Goal: Register for event/course

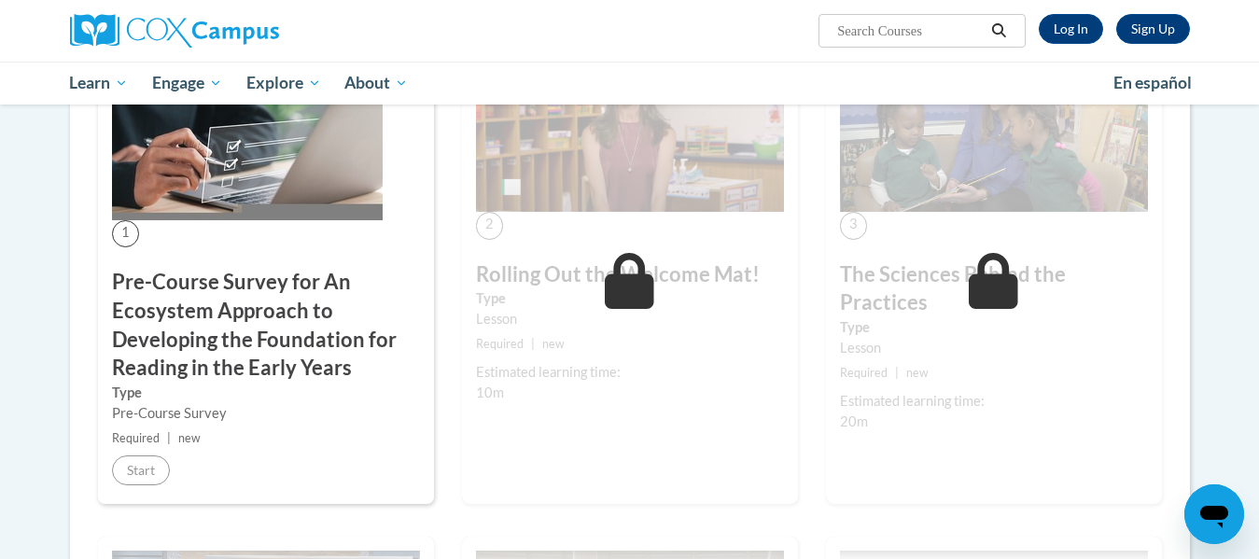
scroll to position [558, 0]
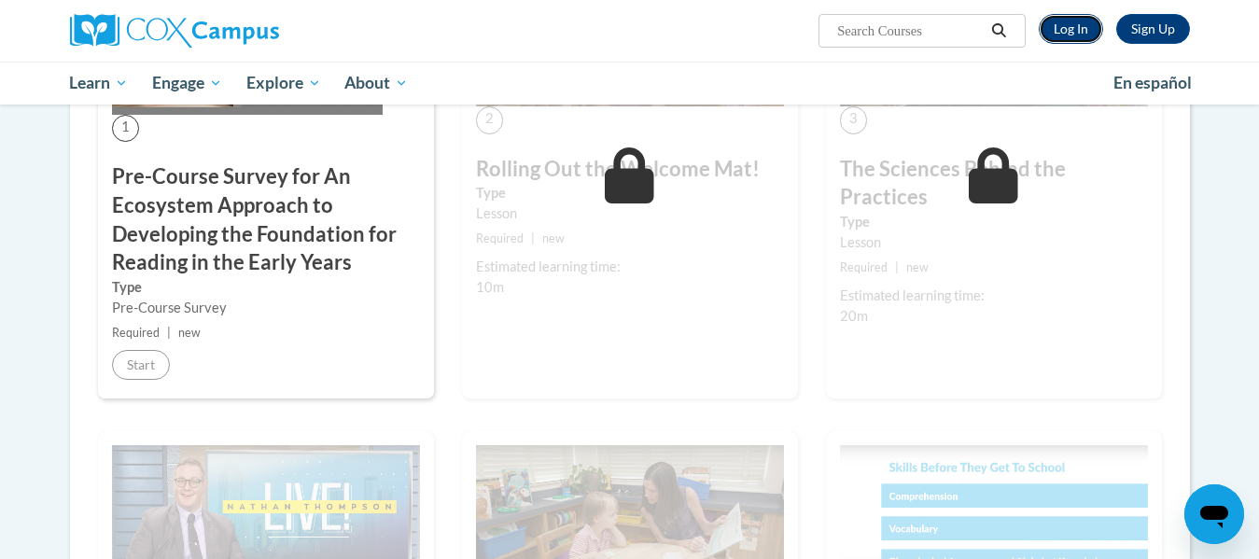
click at [1067, 17] on link "Log In" at bounding box center [1070, 29] width 64 height 30
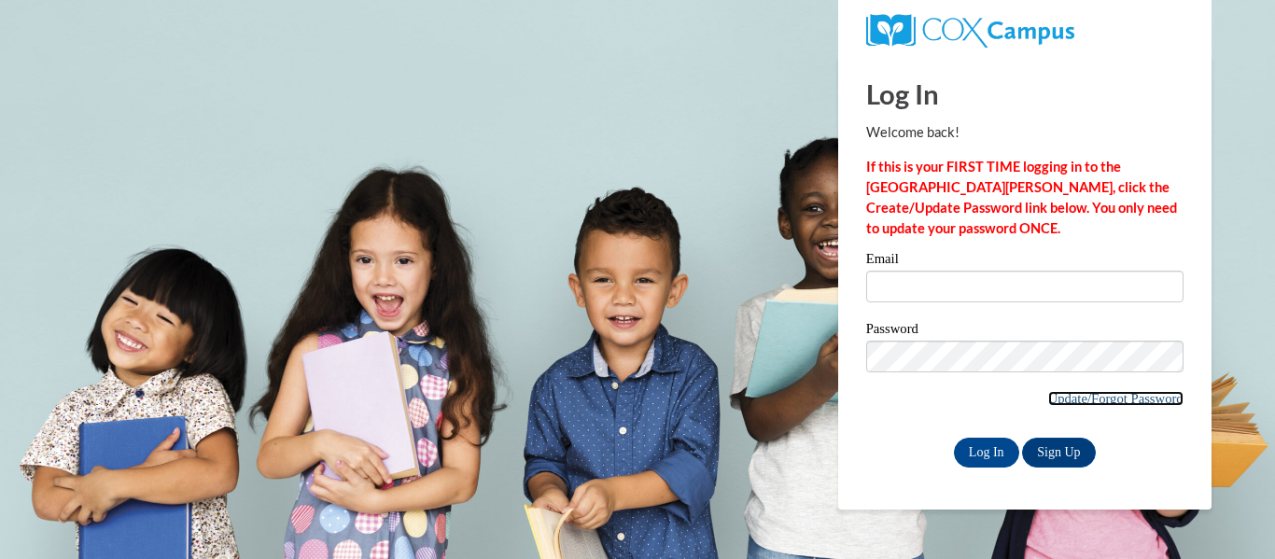
click at [1101, 397] on link "Update/Forgot Password" at bounding box center [1115, 398] width 135 height 15
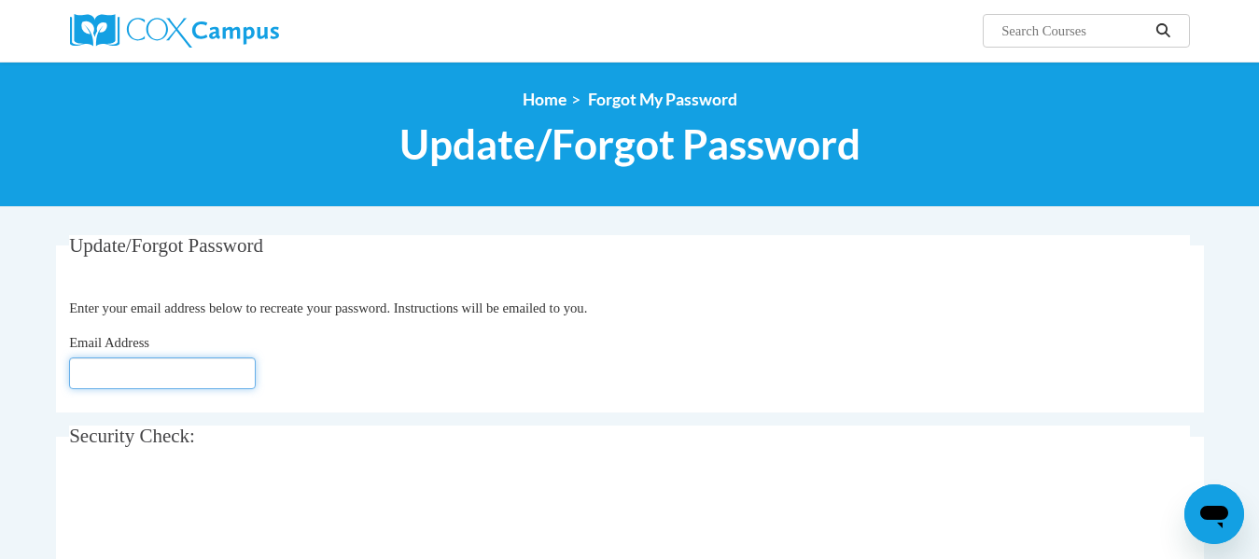
type input "ashley.dickens@capital.k12.de.us"
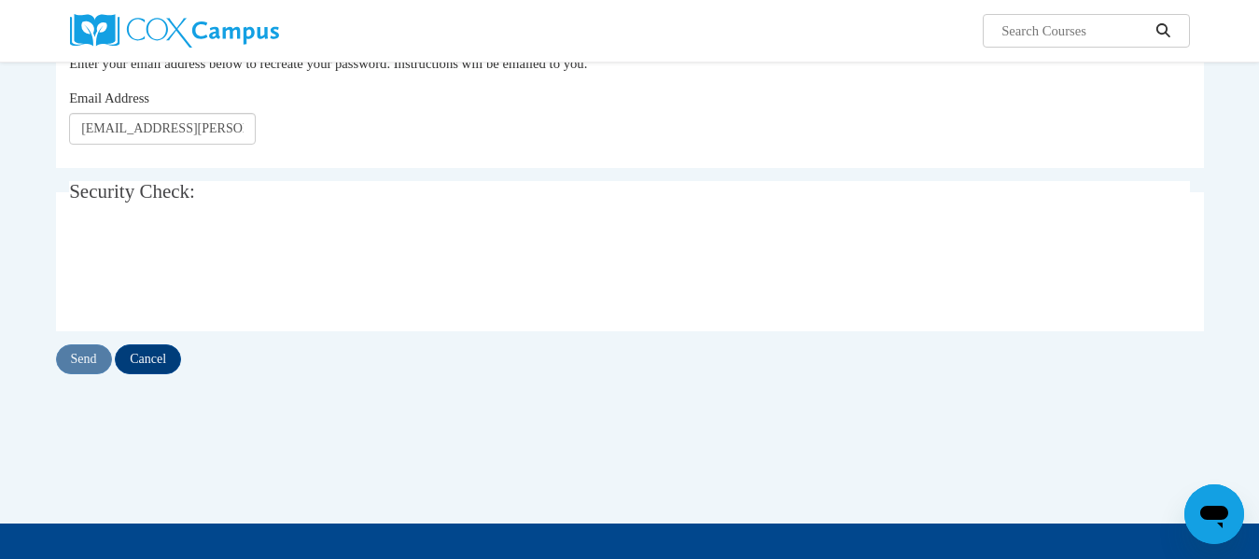
scroll to position [250, 0]
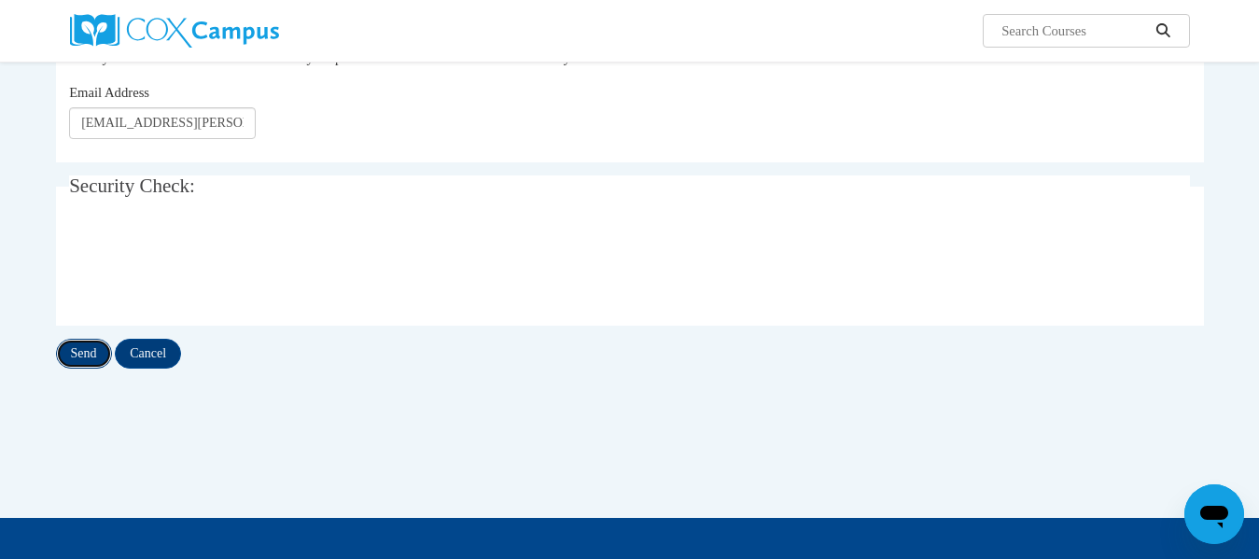
click at [81, 361] on input "Send" at bounding box center [84, 354] width 56 height 30
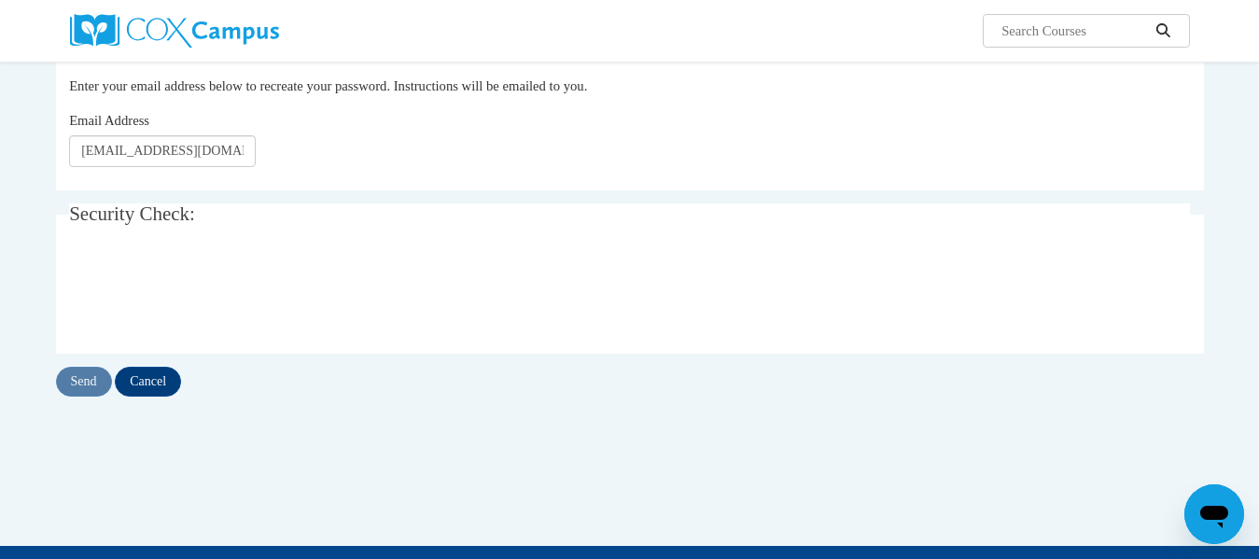
scroll to position [274, 0]
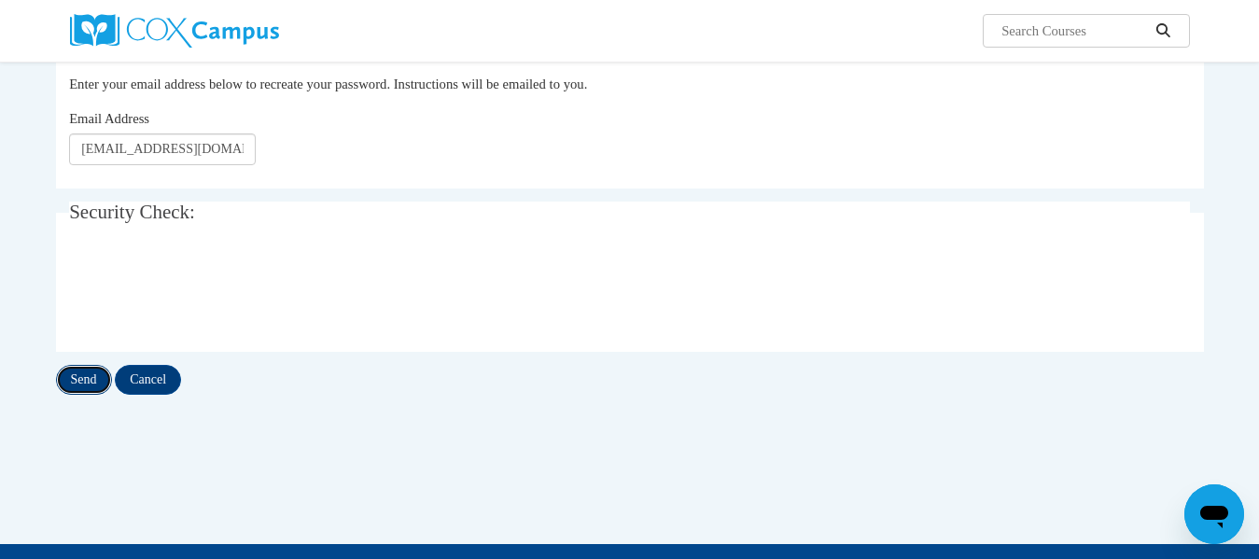
click at [70, 380] on input "Send" at bounding box center [84, 380] width 56 height 30
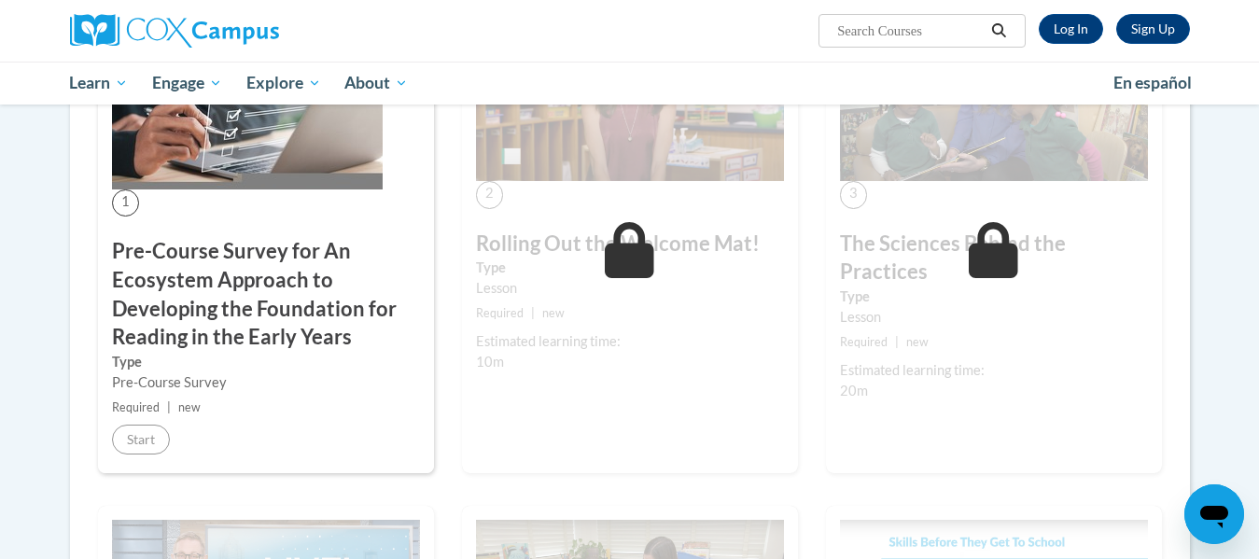
scroll to position [492, 0]
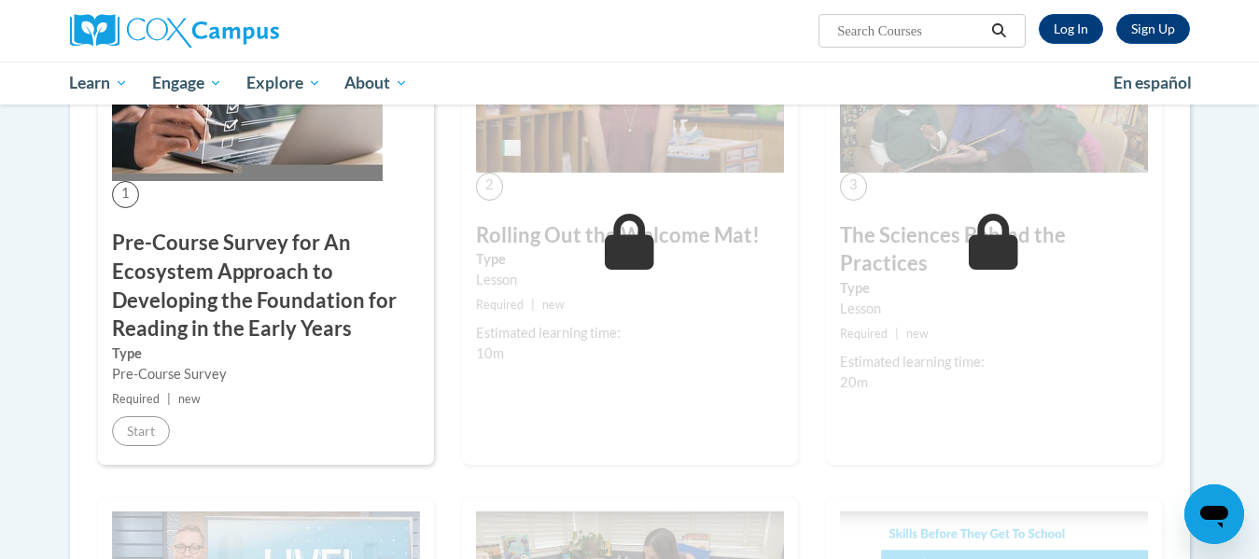
click at [164, 250] on h3 "Pre-Course Survey for An Ecosystem Approach to Developing the Foundation for Re…" at bounding box center [266, 286] width 308 height 115
click at [1075, 27] on link "Log In" at bounding box center [1070, 29] width 64 height 30
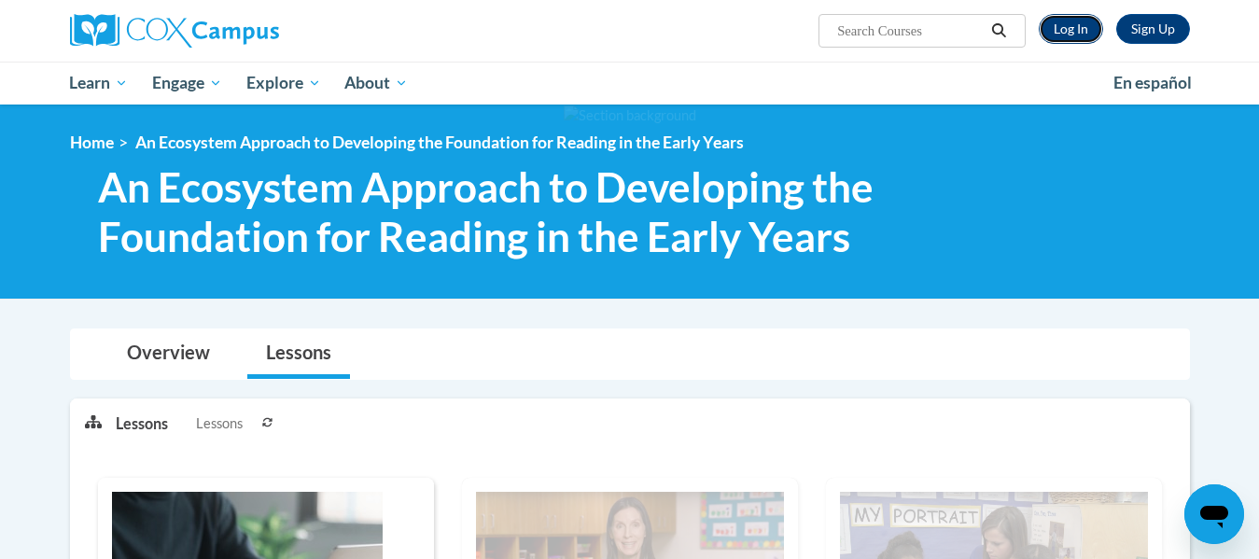
click at [1060, 35] on link "Log In" at bounding box center [1070, 29] width 64 height 30
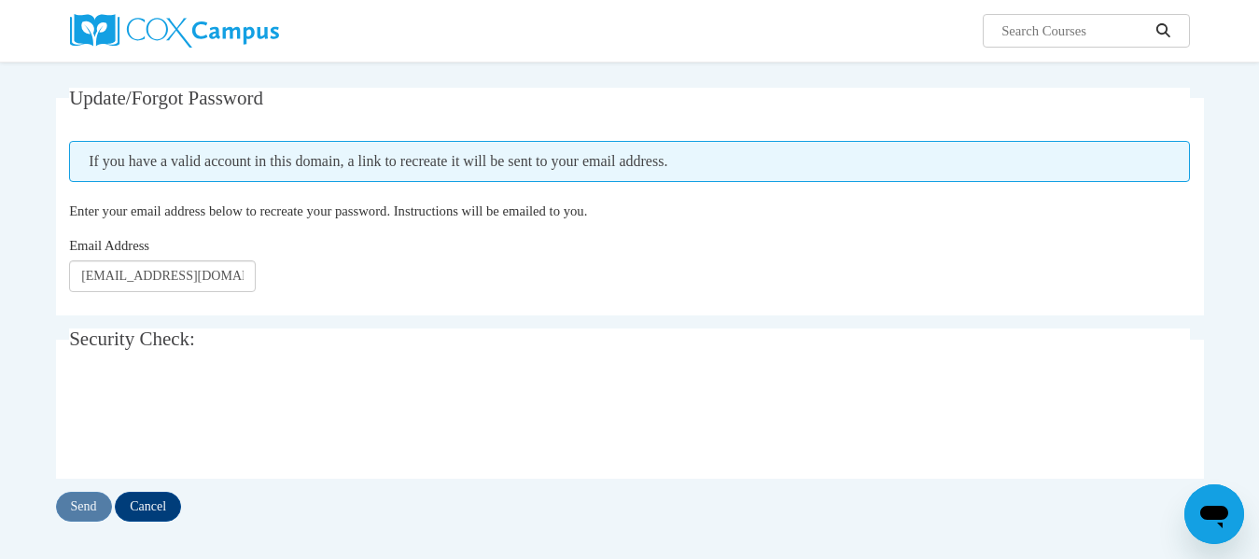
scroll to position [163, 0]
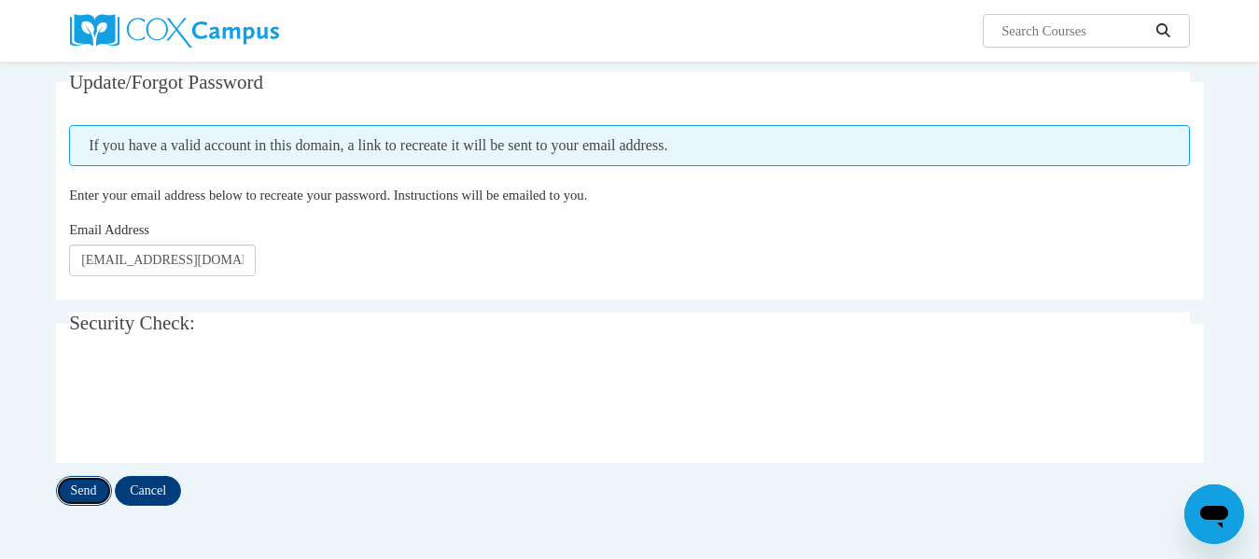
click at [83, 485] on input "Send" at bounding box center [84, 491] width 56 height 30
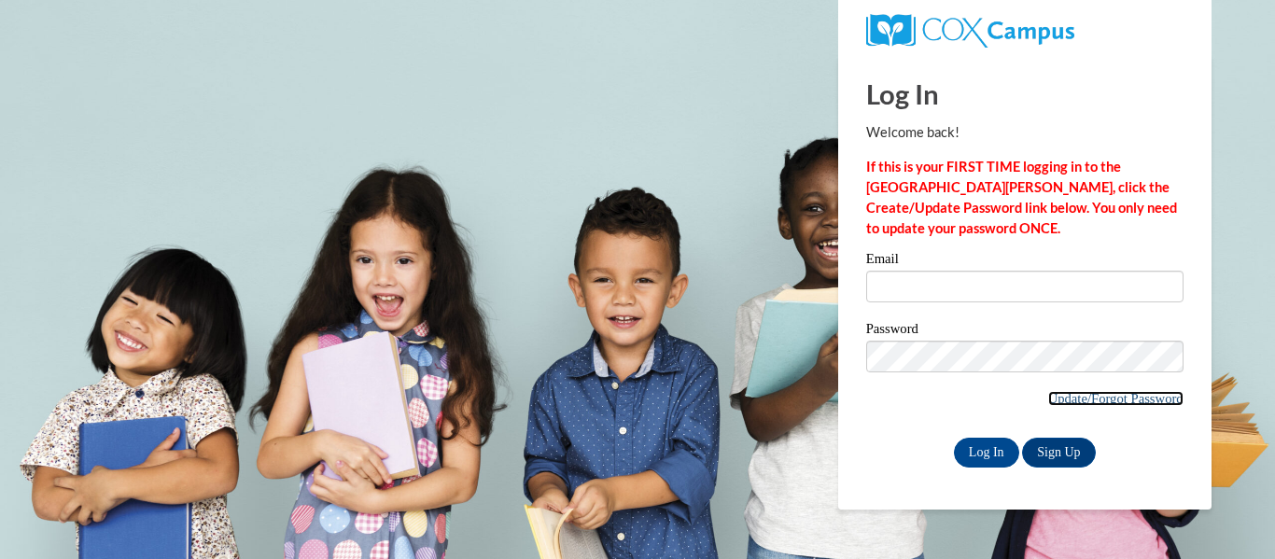
click at [1096, 395] on link "Update/Forgot Password" at bounding box center [1115, 398] width 135 height 15
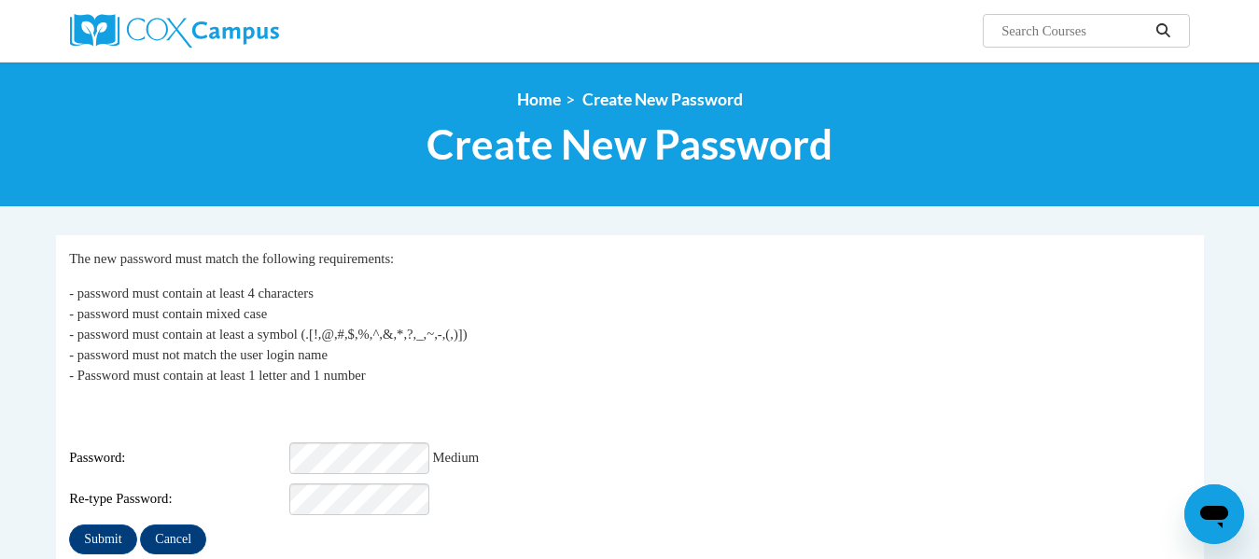
click at [623, 442] on div "Password: Medium" at bounding box center [629, 458] width 1121 height 32
click at [88, 528] on input "Submit" at bounding box center [102, 539] width 67 height 30
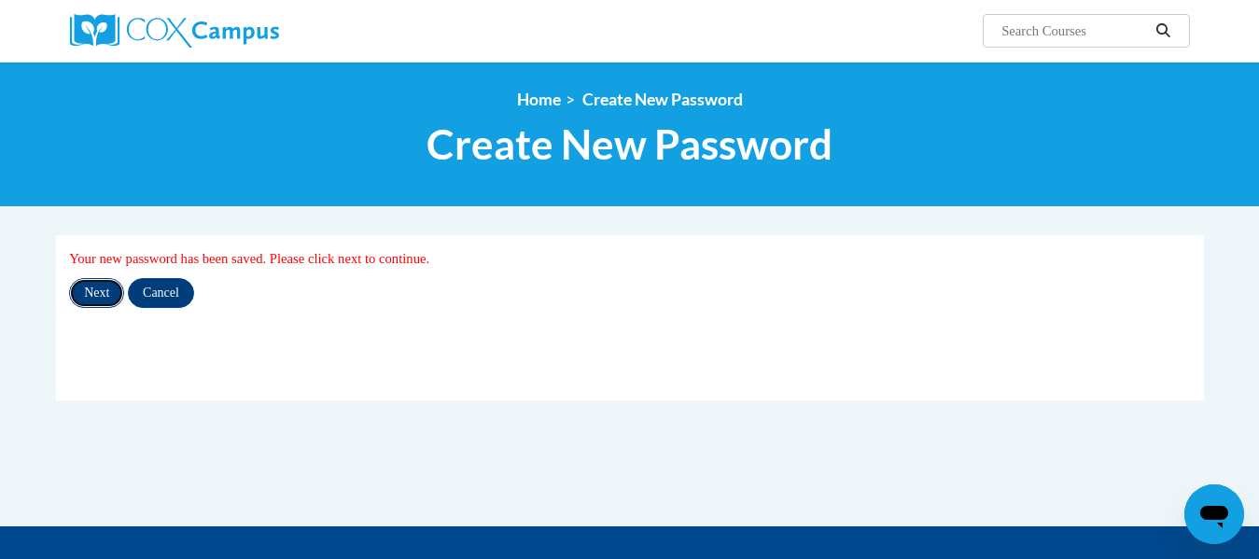
click at [88, 289] on input "Next" at bounding box center [96, 293] width 55 height 30
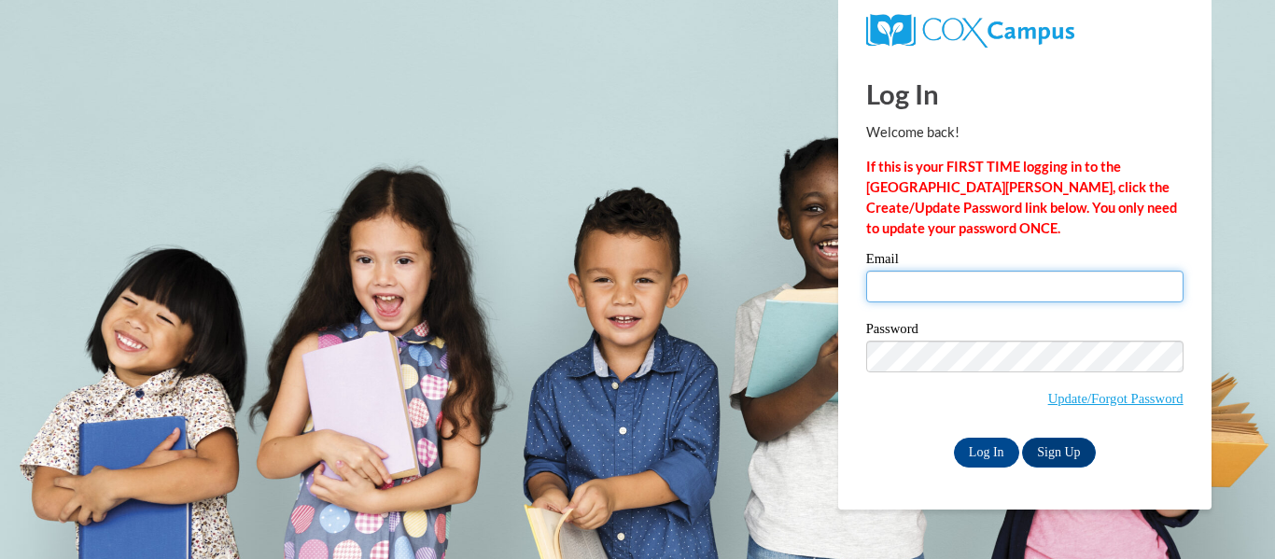
click at [948, 291] on input "Email" at bounding box center [1024, 287] width 317 height 32
type input "ashley.dickens@capital.k12.de.us"
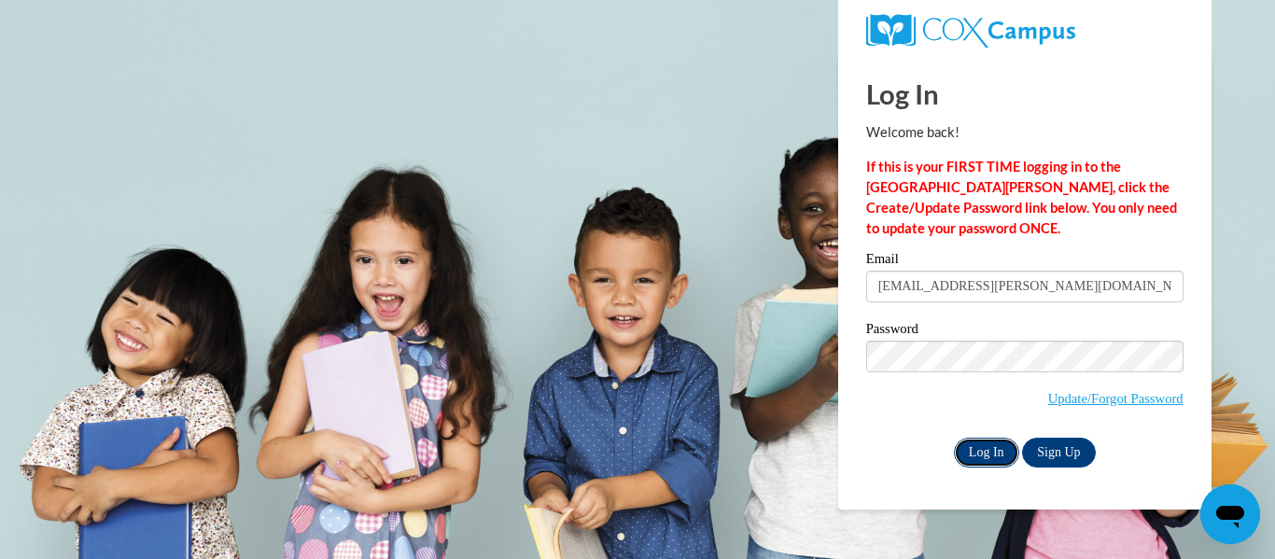
click at [1002, 454] on input "Log In" at bounding box center [986, 453] width 65 height 30
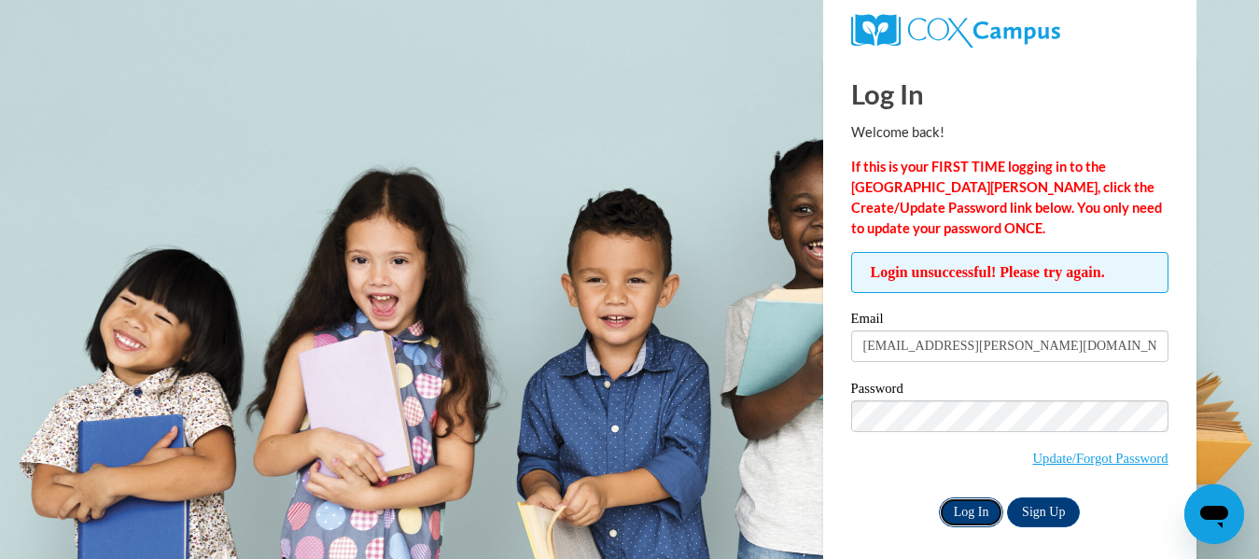
click at [973, 500] on input "Log In" at bounding box center [971, 512] width 65 height 30
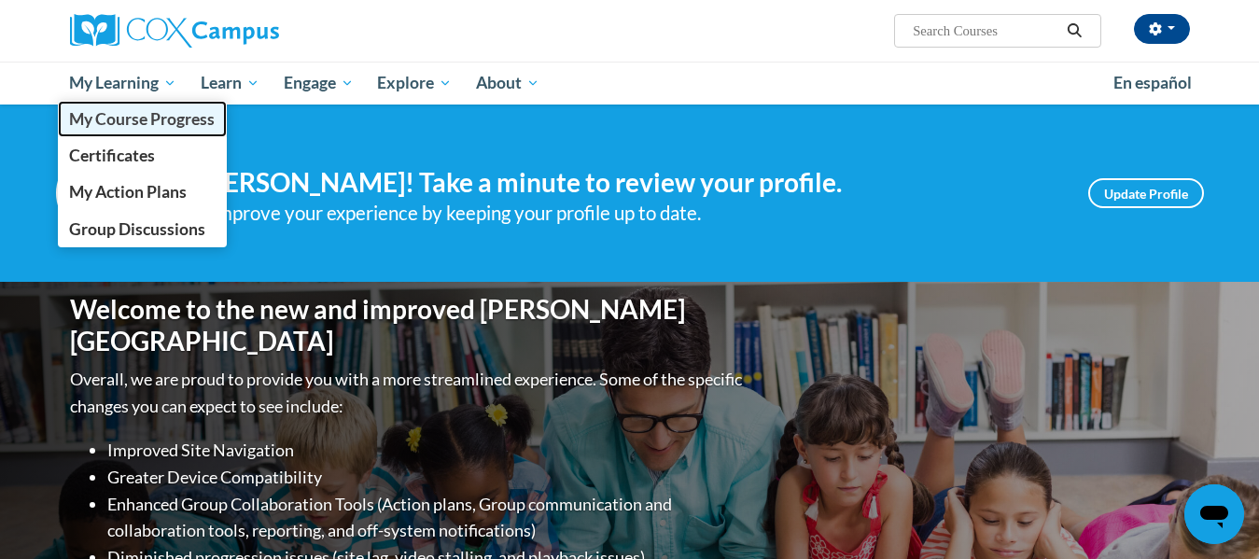
click at [130, 114] on span "My Course Progress" at bounding box center [142, 119] width 146 height 20
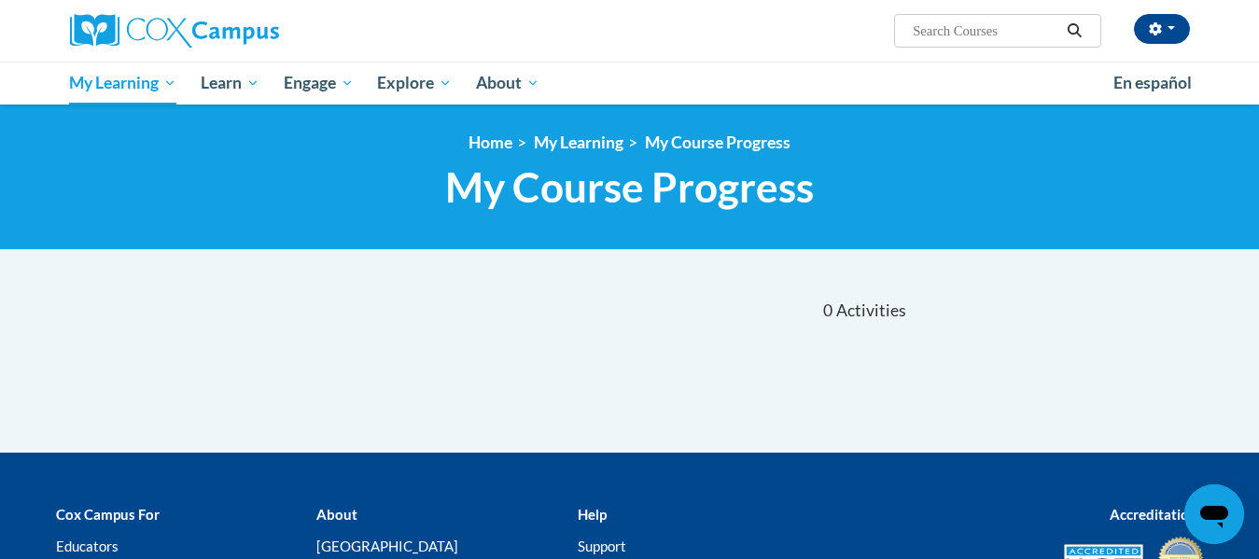
click at [961, 33] on input "Search..." at bounding box center [985, 31] width 149 height 22
type input "reading"
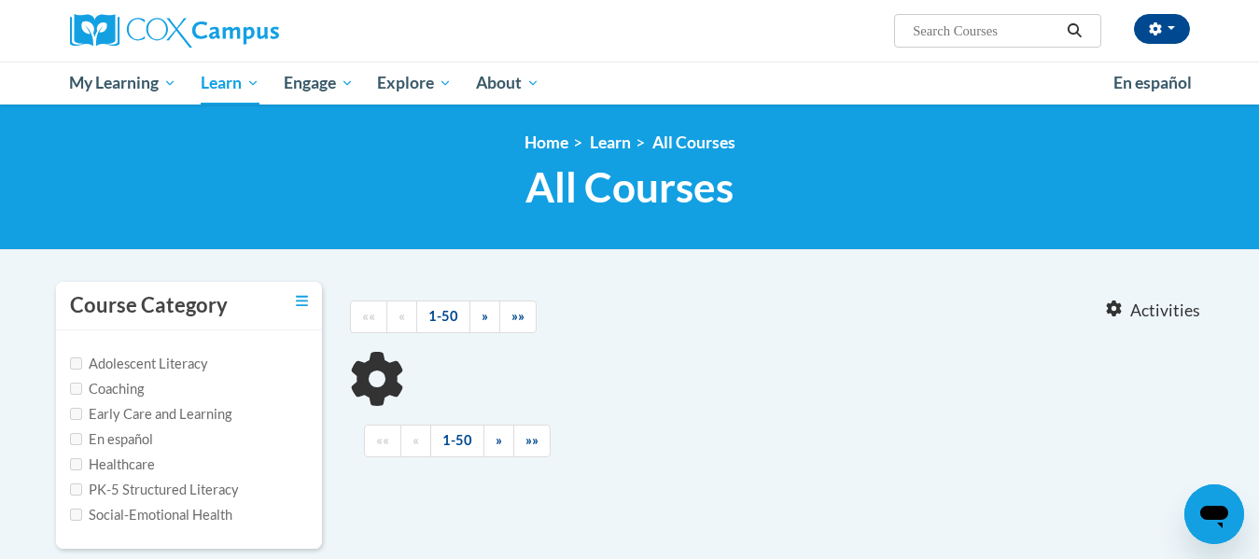
type input "reading"
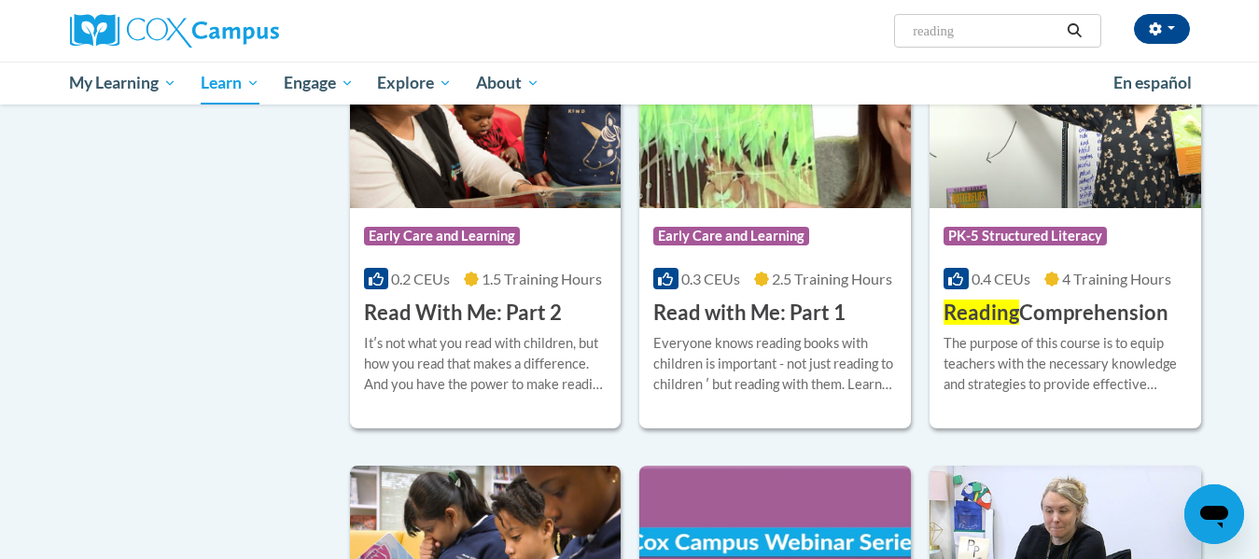
scroll to position [1315, 0]
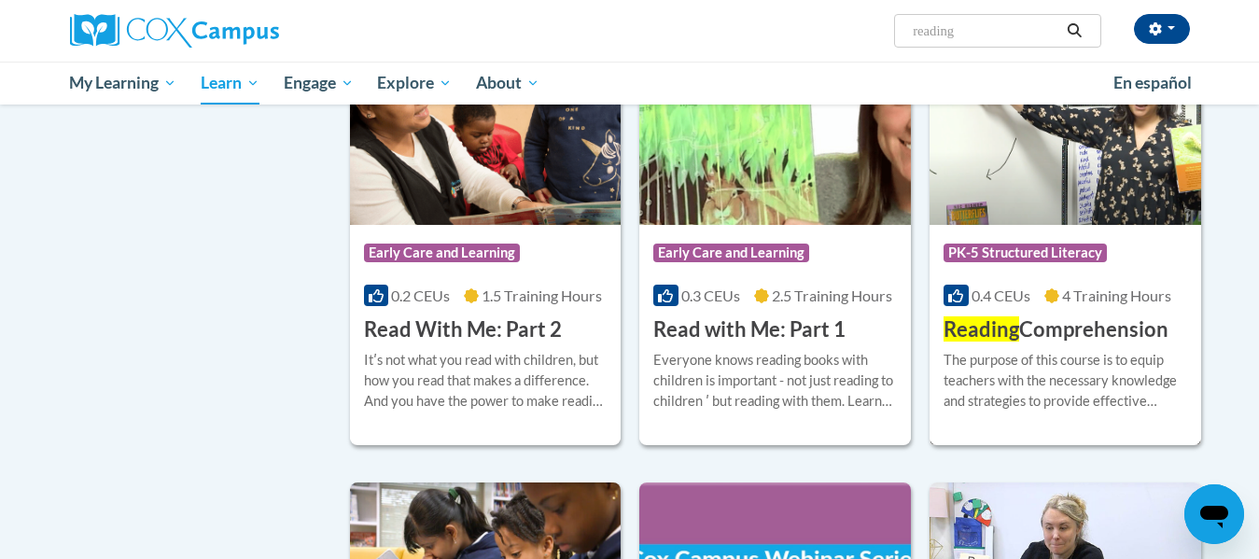
click at [1029, 257] on span "PK-5 Structured Literacy" at bounding box center [1024, 253] width 163 height 19
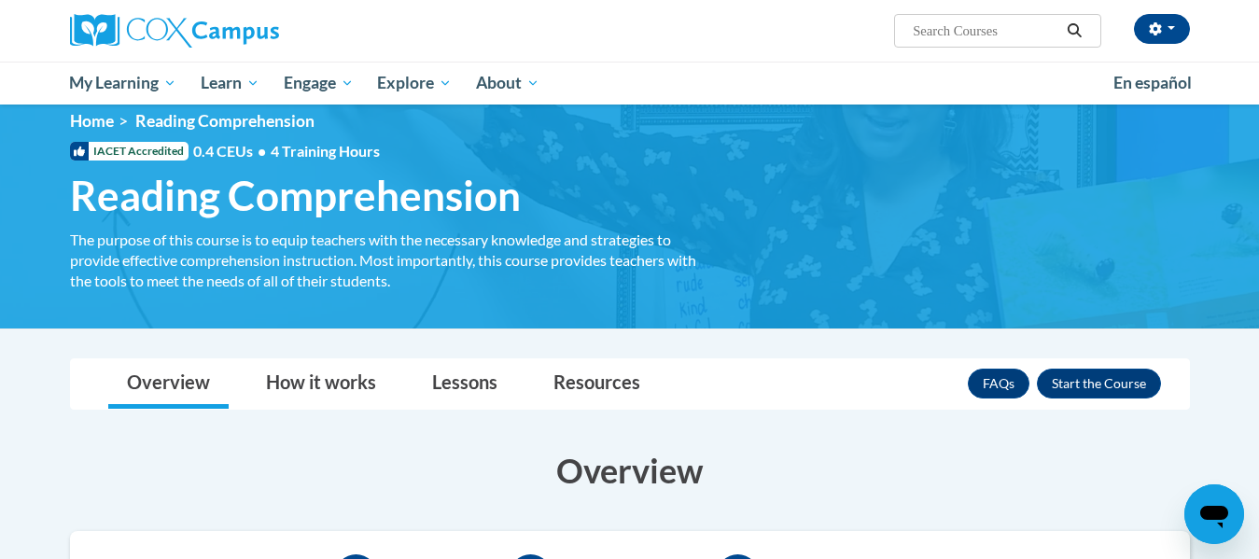
scroll to position [16, 0]
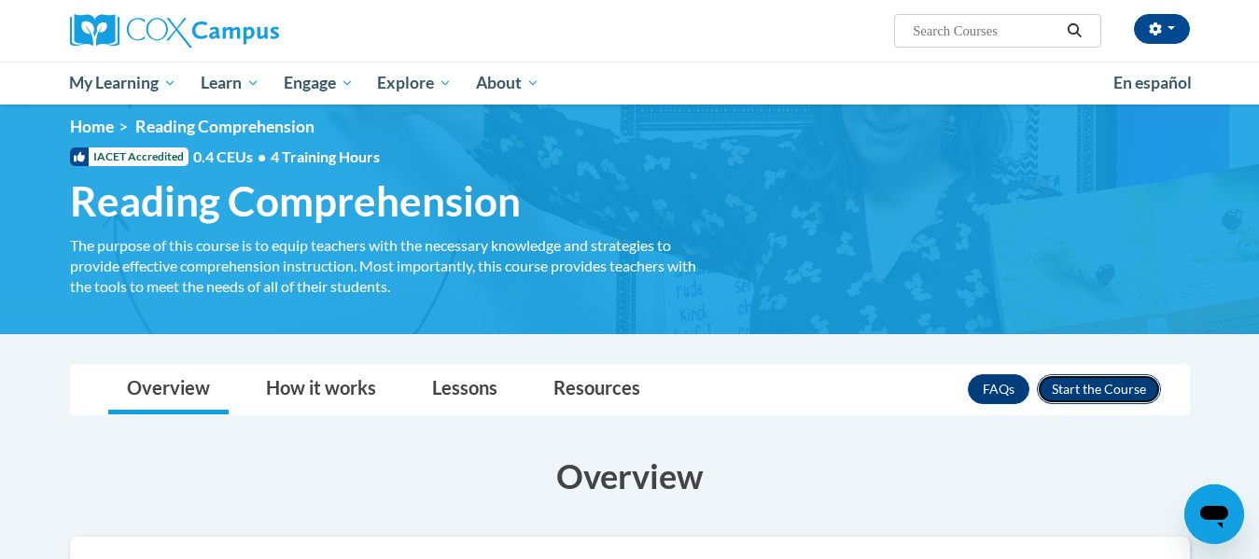
click at [1122, 394] on button "Enroll" at bounding box center [1099, 389] width 124 height 30
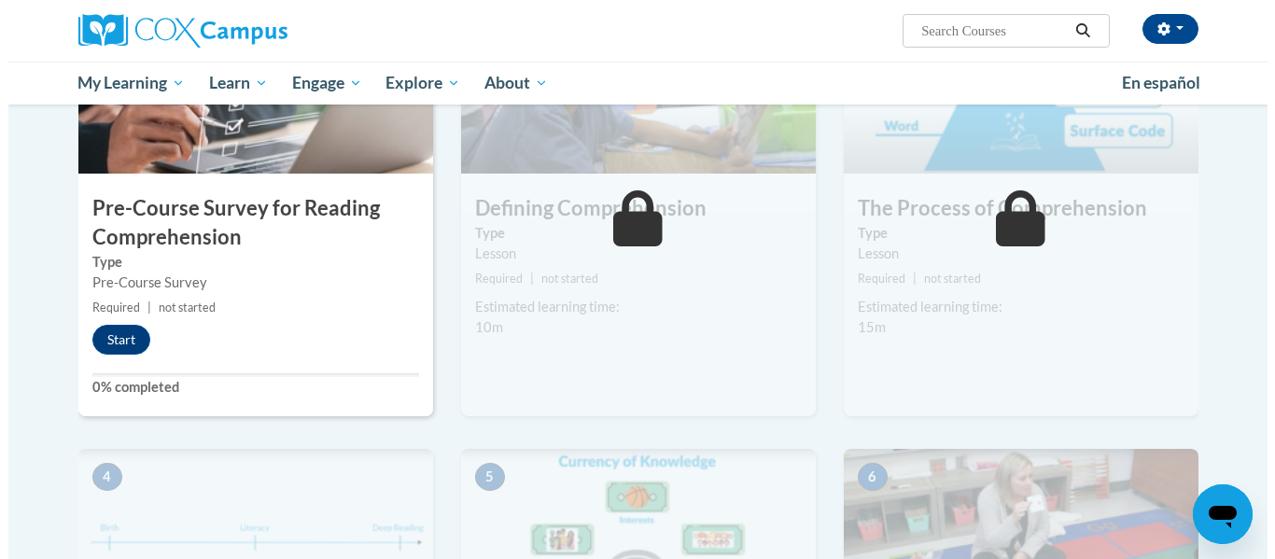
scroll to position [374, 0]
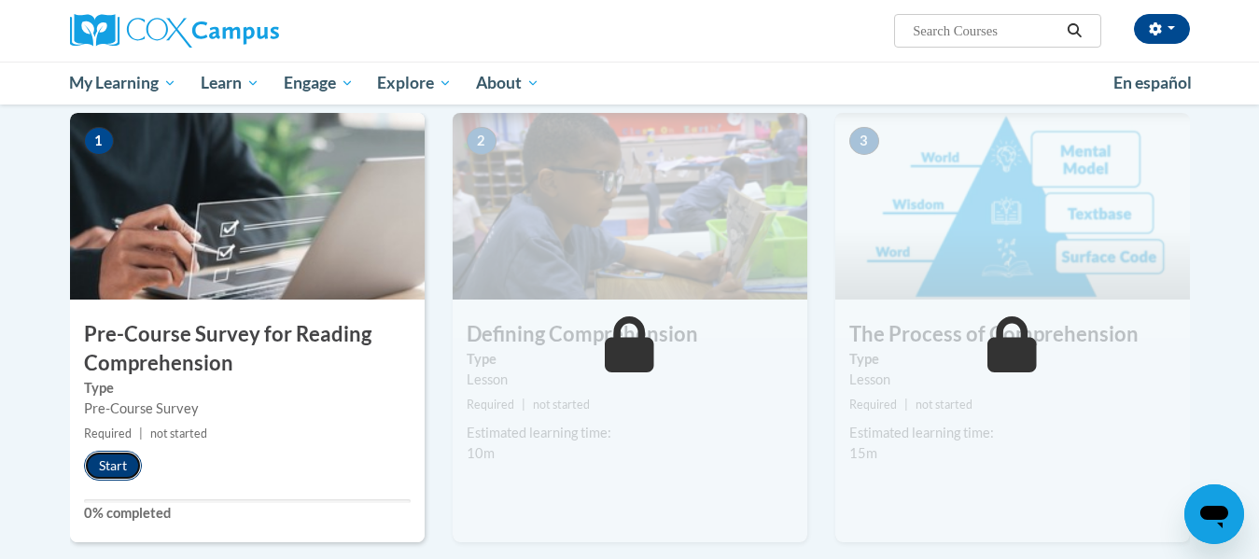
click at [121, 472] on button "Start" at bounding box center [113, 466] width 58 height 30
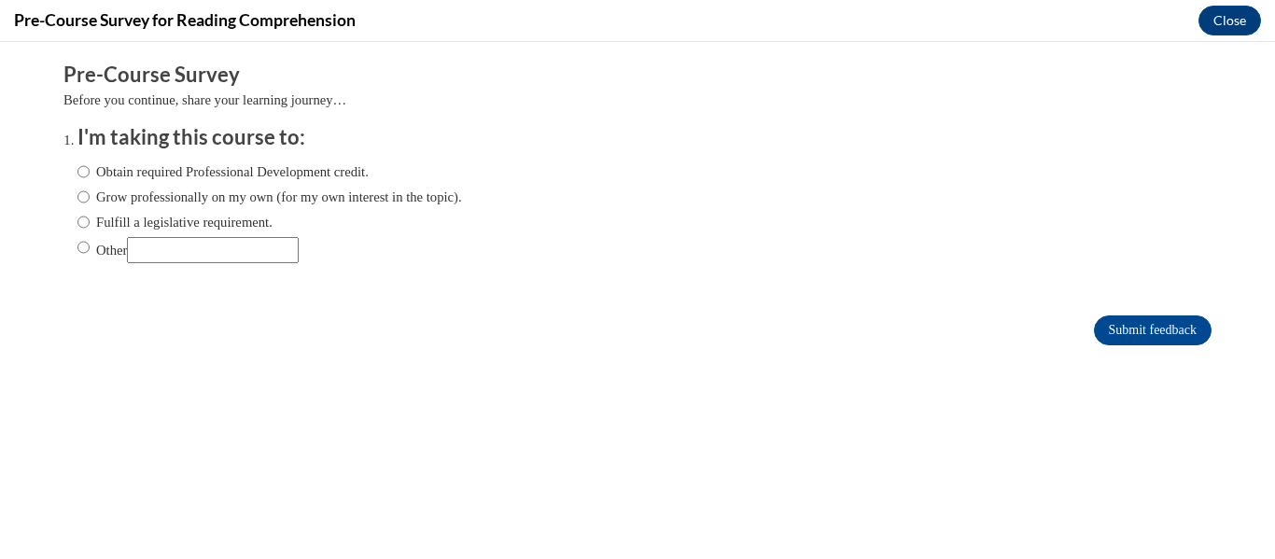
scroll to position [0, 0]
click at [77, 171] on input "Obtain required Professional Development credit." at bounding box center [83, 171] width 12 height 21
radio input "true"
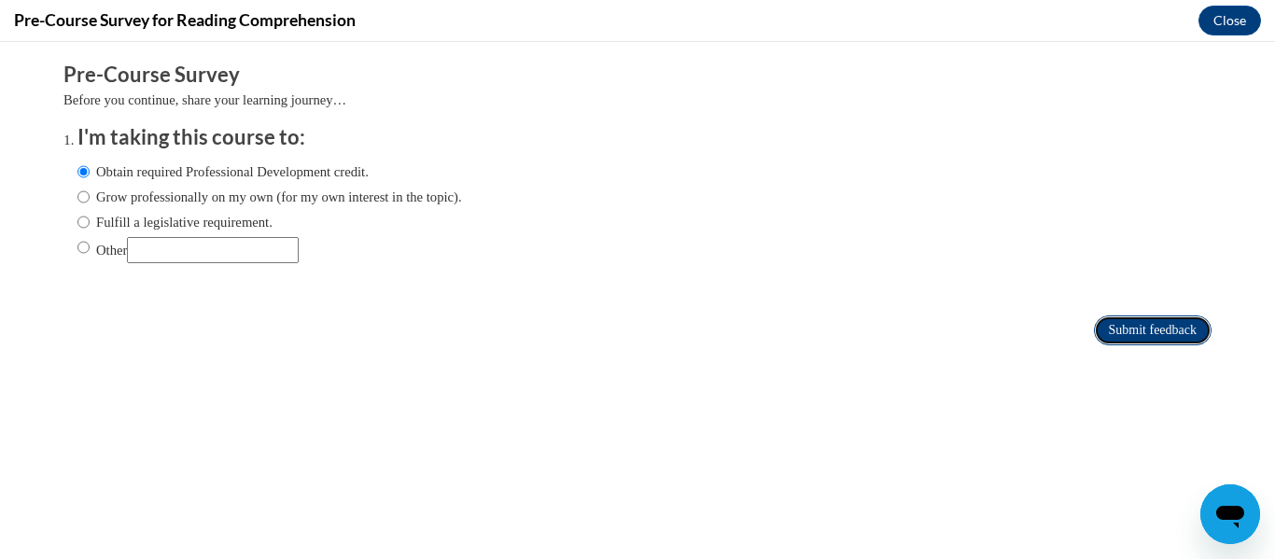
click at [1094, 319] on input "Submit feedback" at bounding box center [1153, 330] width 118 height 30
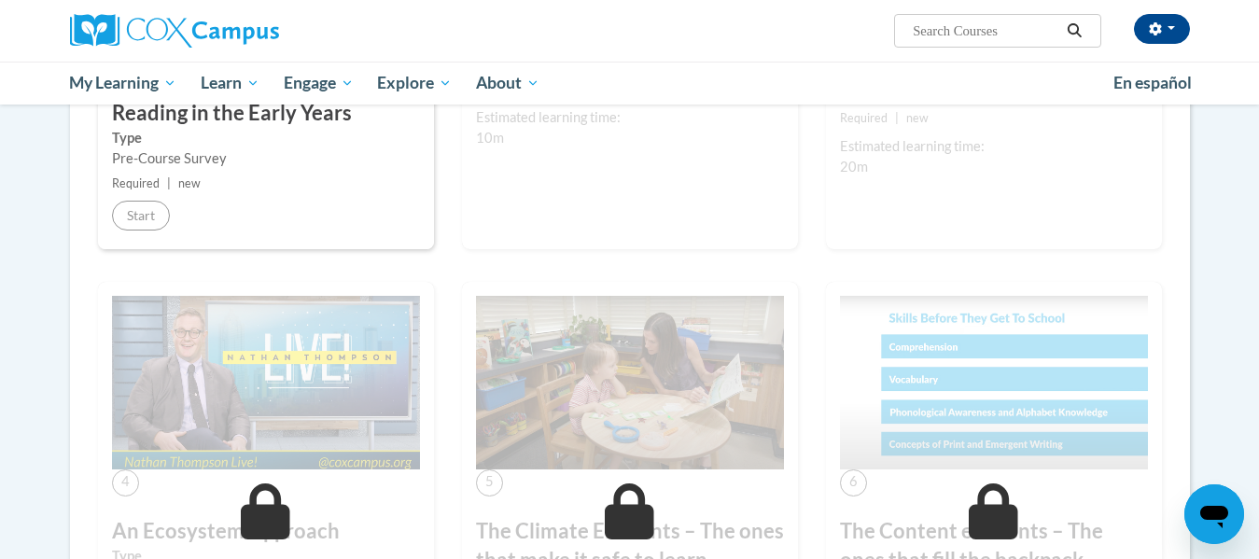
scroll to position [659, 0]
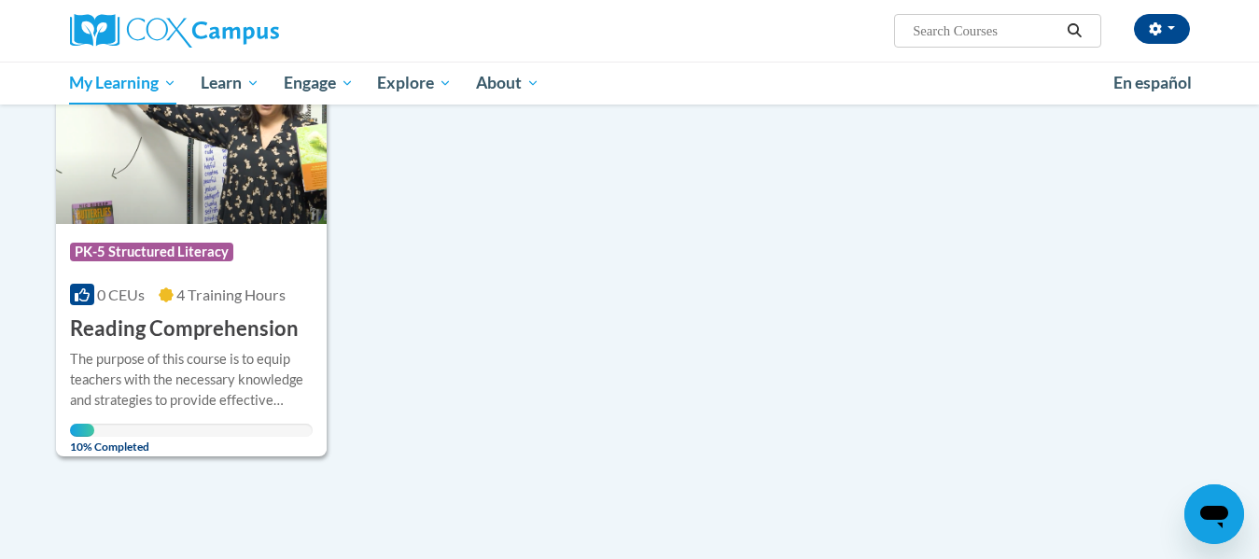
scroll to position [337, 0]
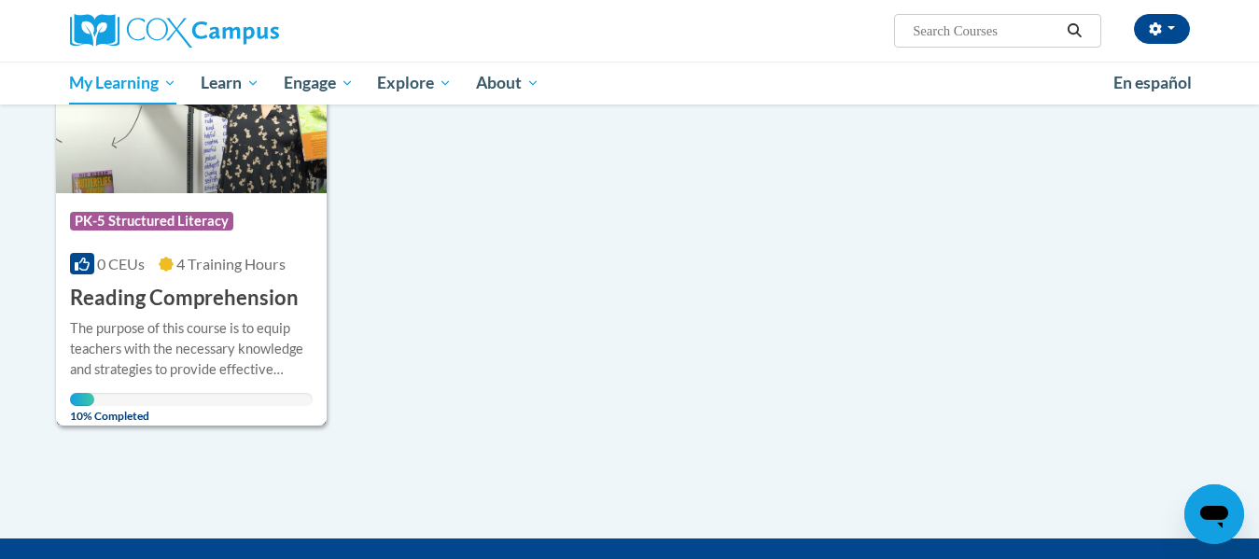
click at [161, 218] on span "PK-5 Structured Literacy" at bounding box center [151, 221] width 163 height 19
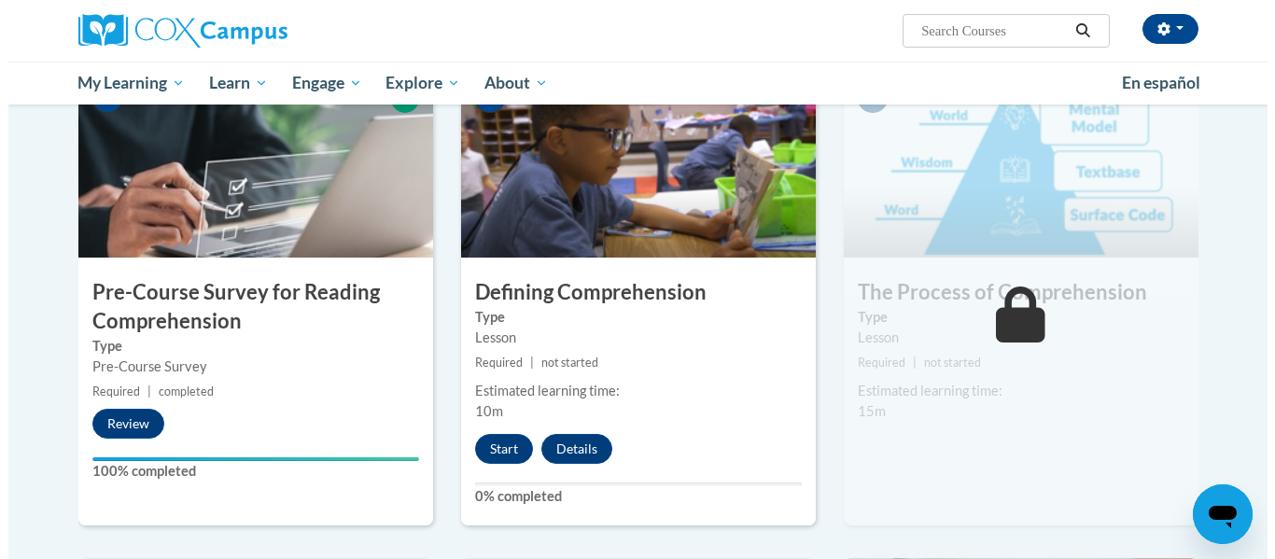
scroll to position [411, 0]
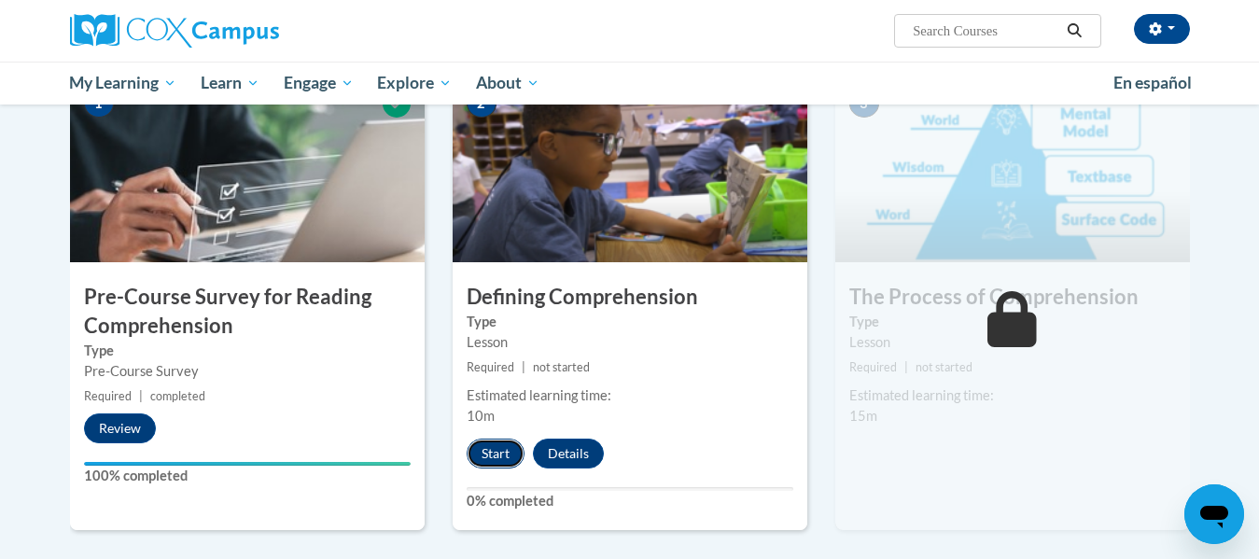
click at [480, 449] on button "Start" at bounding box center [496, 454] width 58 height 30
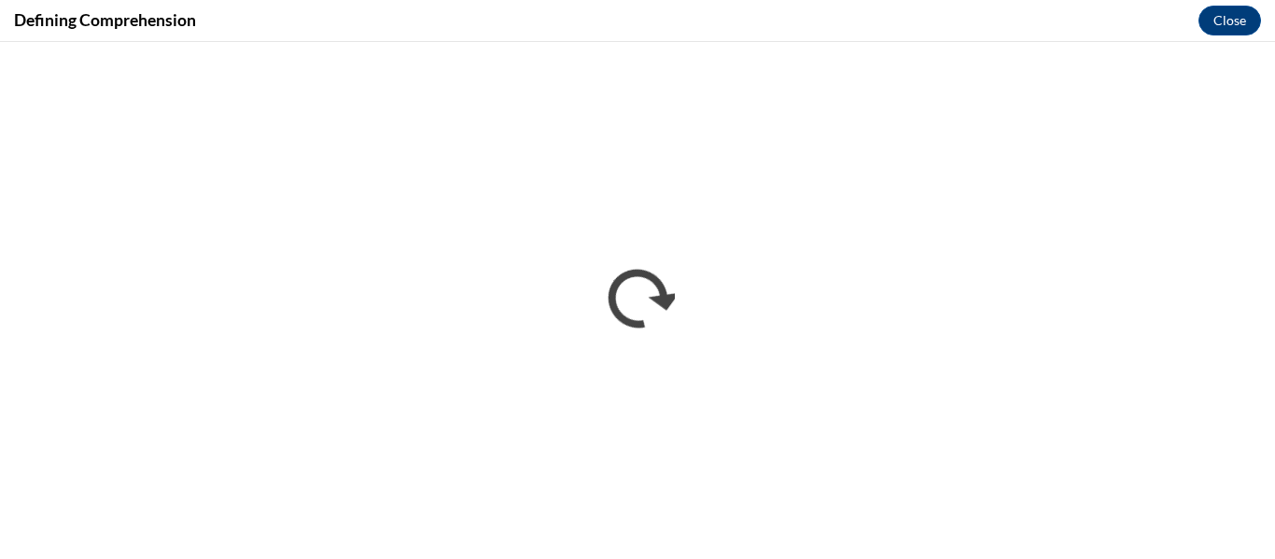
scroll to position [0, 0]
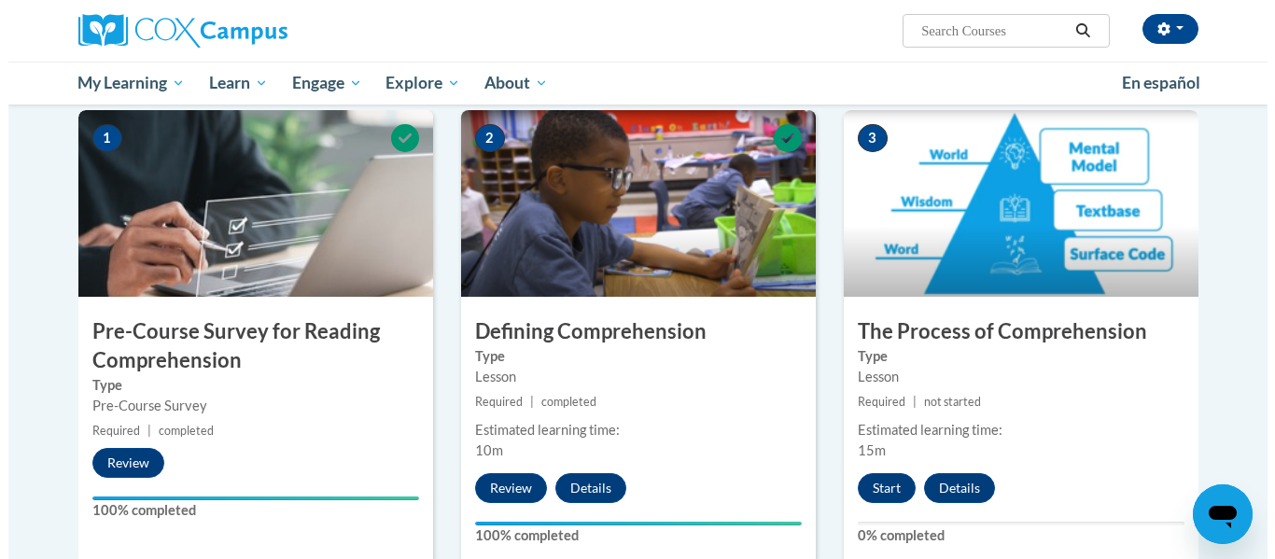
scroll to position [470, 0]
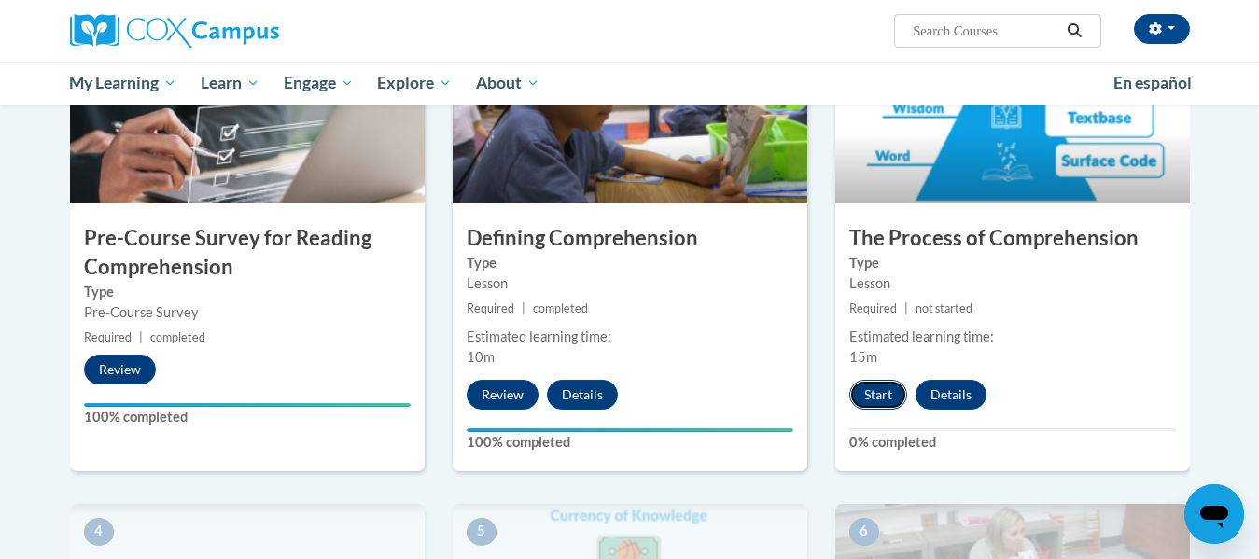
click at [871, 389] on button "Start" at bounding box center [878, 395] width 58 height 30
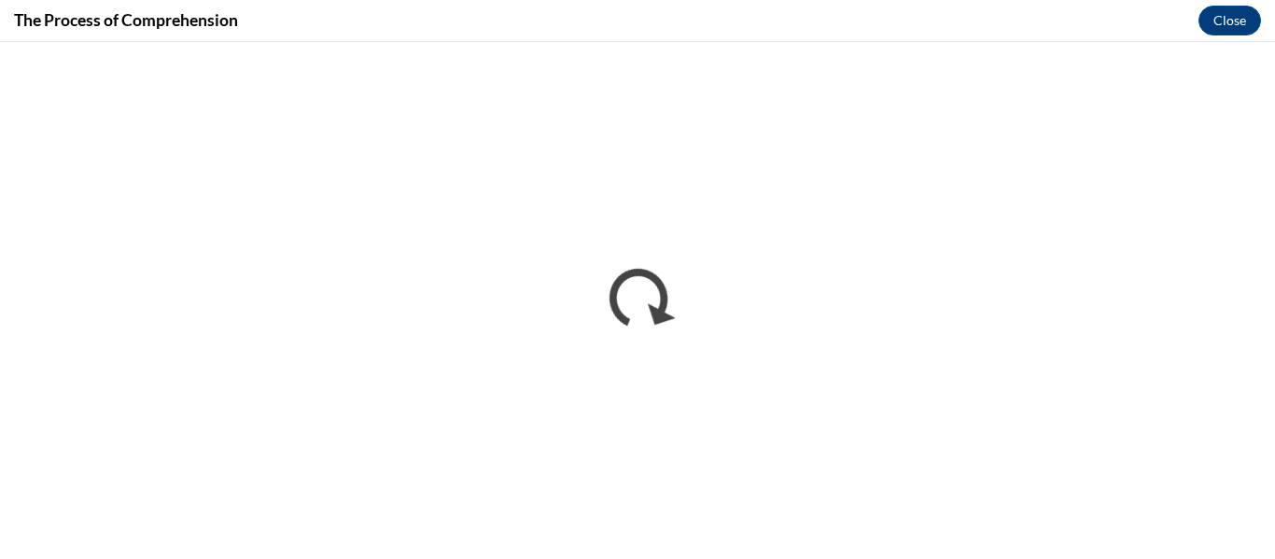
scroll to position [0, 0]
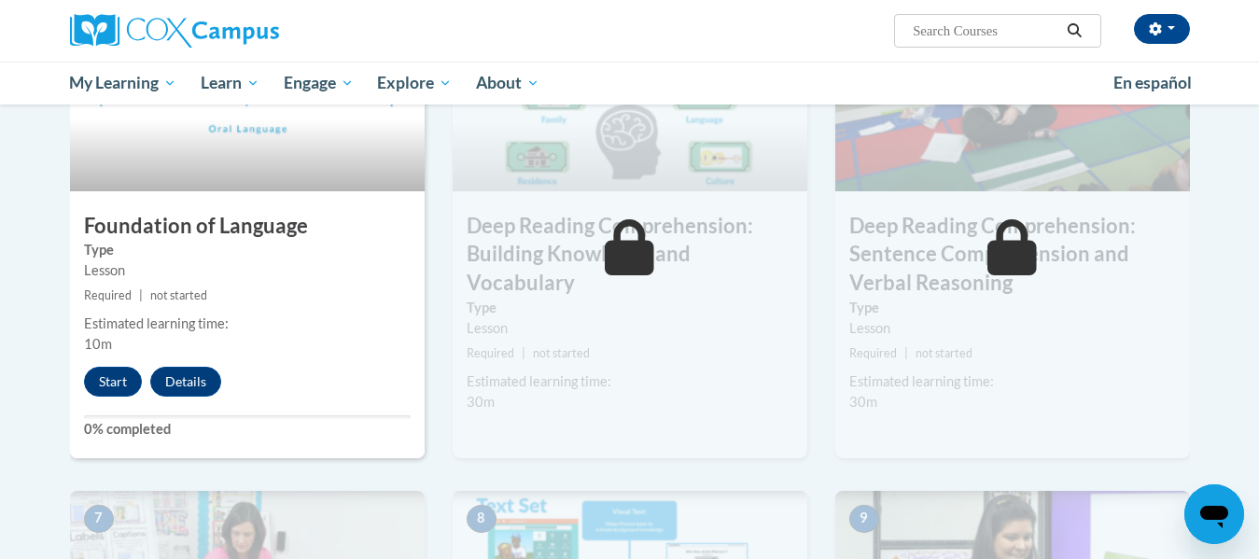
scroll to position [1049, 0]
